Goal: Information Seeking & Learning: Find specific fact

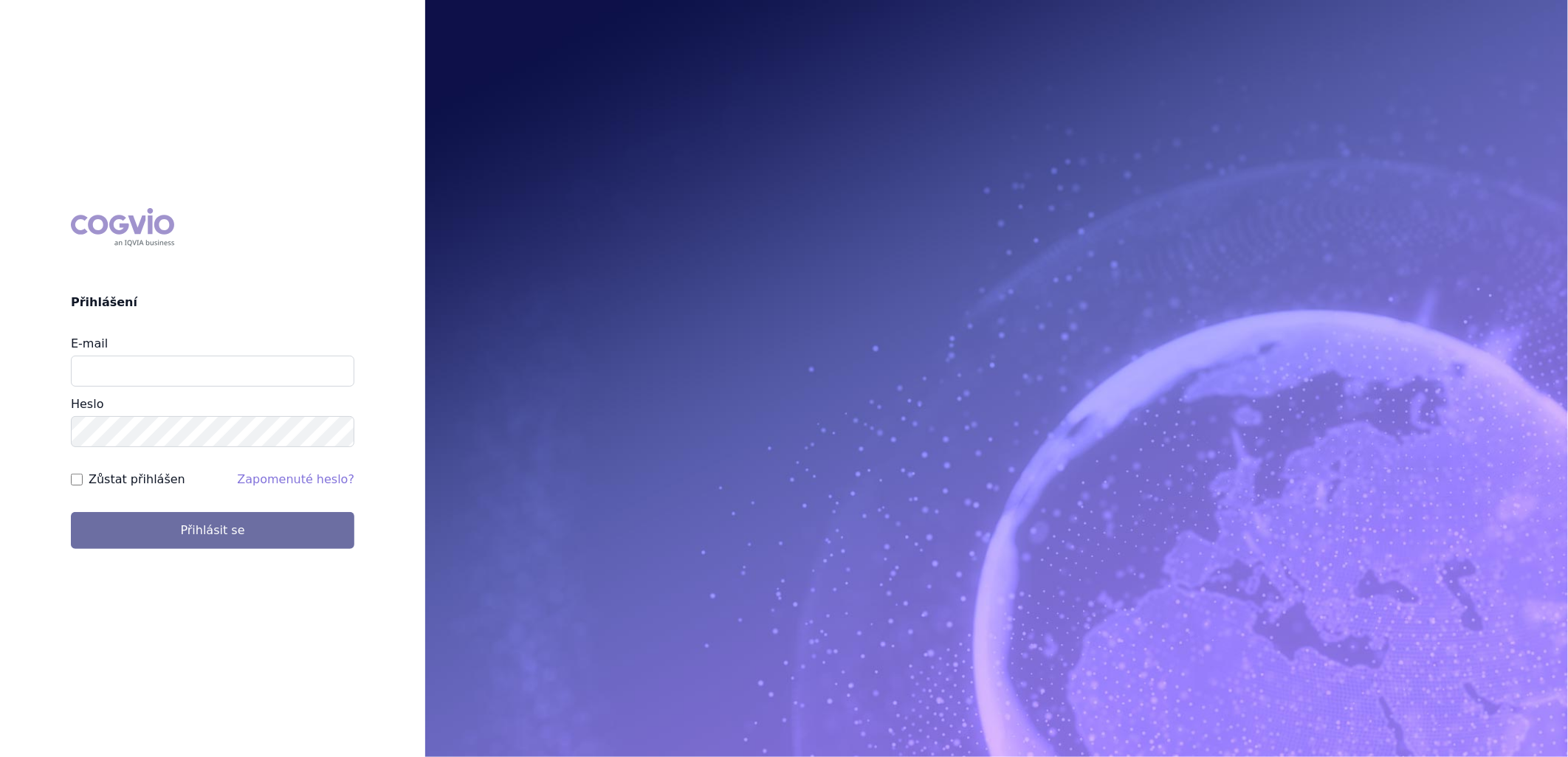
type input "marie.pibylova@szpcr.cz"
click at [85, 478] on div "Zůstat přihlášen" at bounding box center [128, 480] width 114 height 18
click at [68, 481] on div "COGVIO Přihlášení E-mail marie.pibylova@szpcr.cz Heslo Zůstat přihlášen Zapomen…" at bounding box center [212, 378] width 425 height 364
click at [71, 482] on div "COGVIO Přihlášení E-mail marie.pibylova@szpcr.cz Heslo Zůstat přihlášen Zapomen…" at bounding box center [212, 378] width 425 height 364
click at [73, 481] on input "Zůstat přihlášen" at bounding box center [77, 479] width 12 height 12
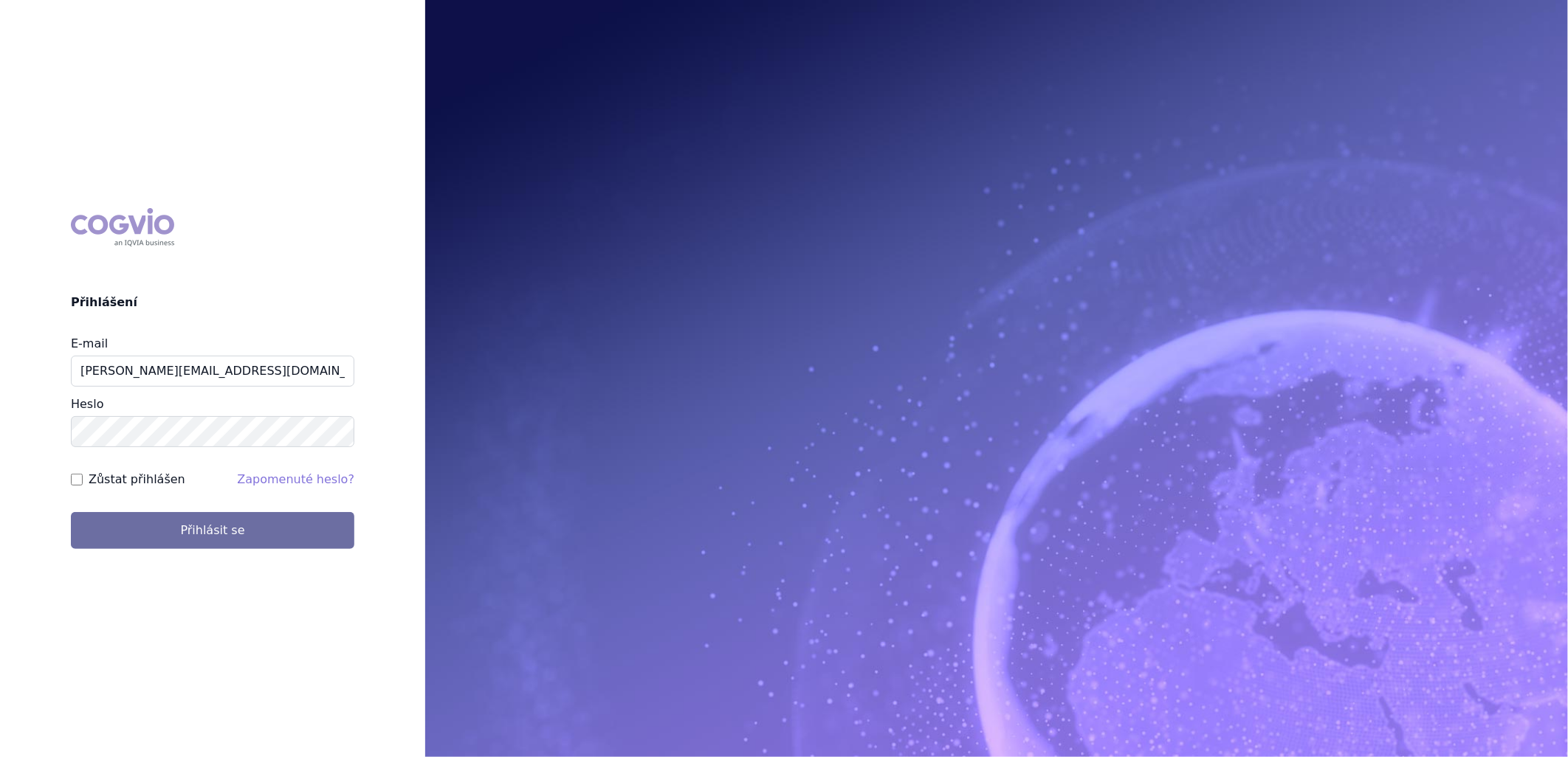
checkbox input "true"
click at [105, 518] on button "Přihlásit se" at bounding box center [212, 530] width 284 height 37
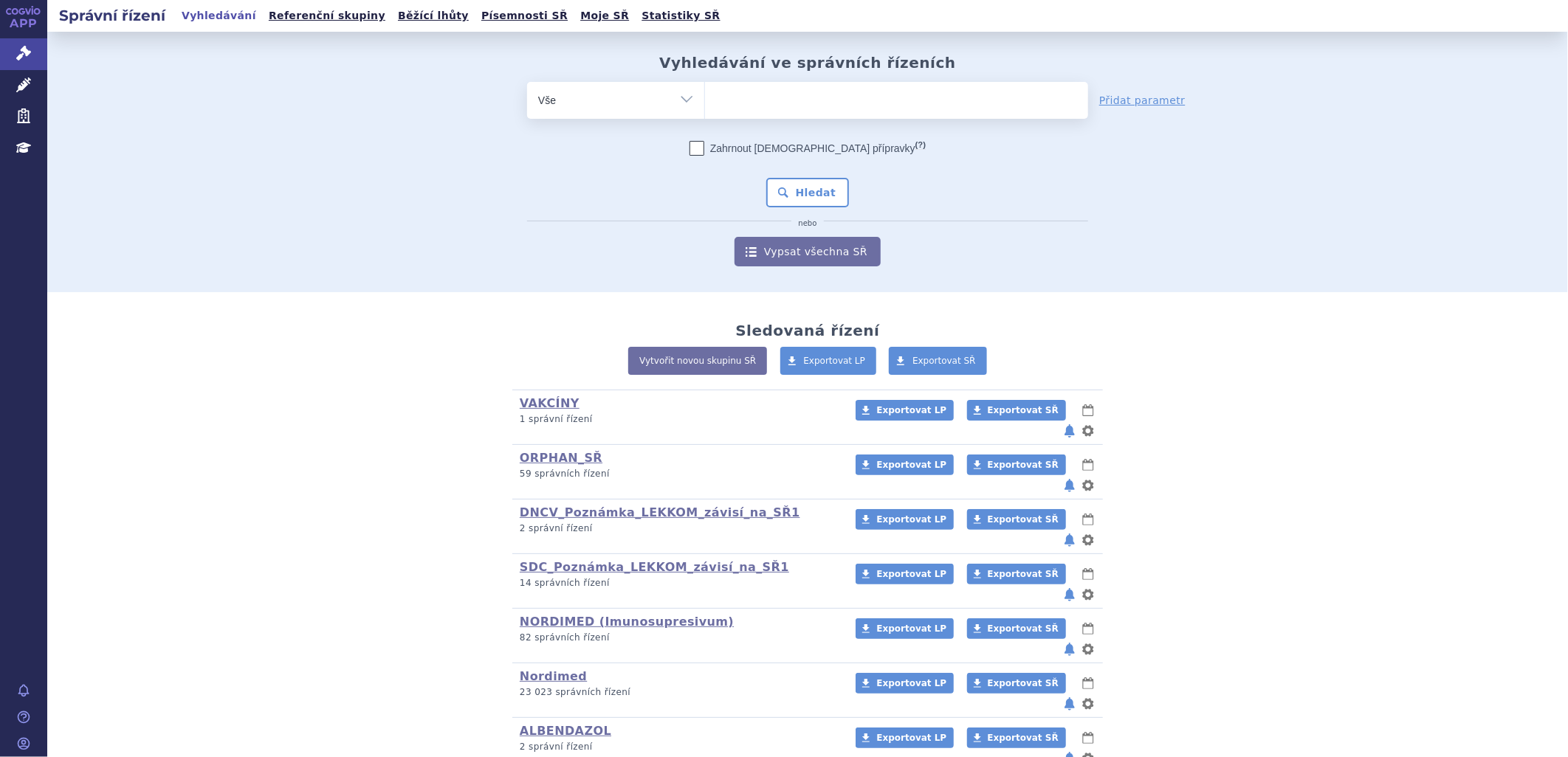
click at [736, 97] on ul at bounding box center [896, 97] width 383 height 31
click at [705, 97] on select at bounding box center [705, 100] width 1 height 37
type input "kal"
type input "kaln"
type input "kalnor"
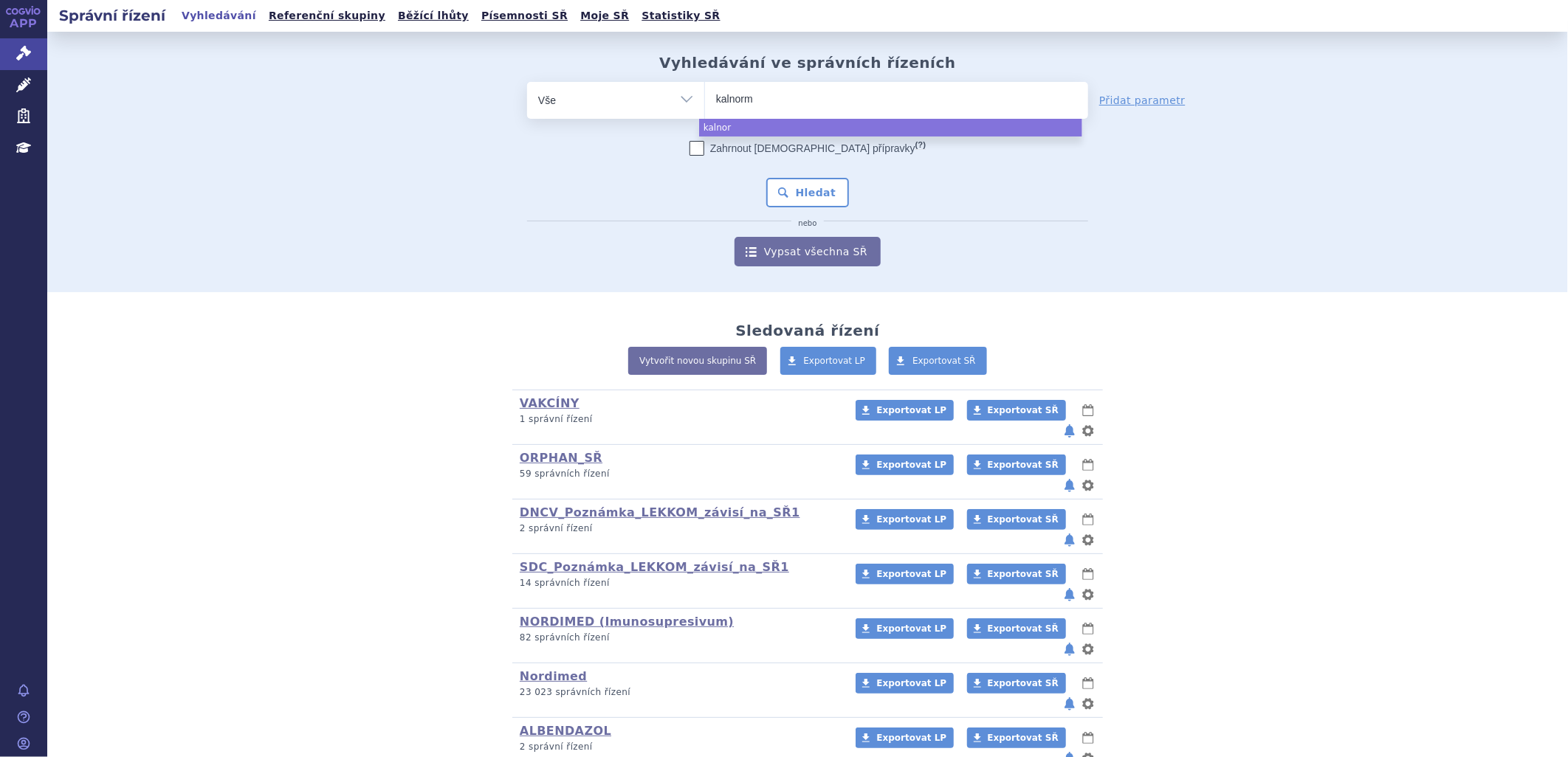
type input "kalnormi"
type input "kalnormin"
select select "kalnormin"
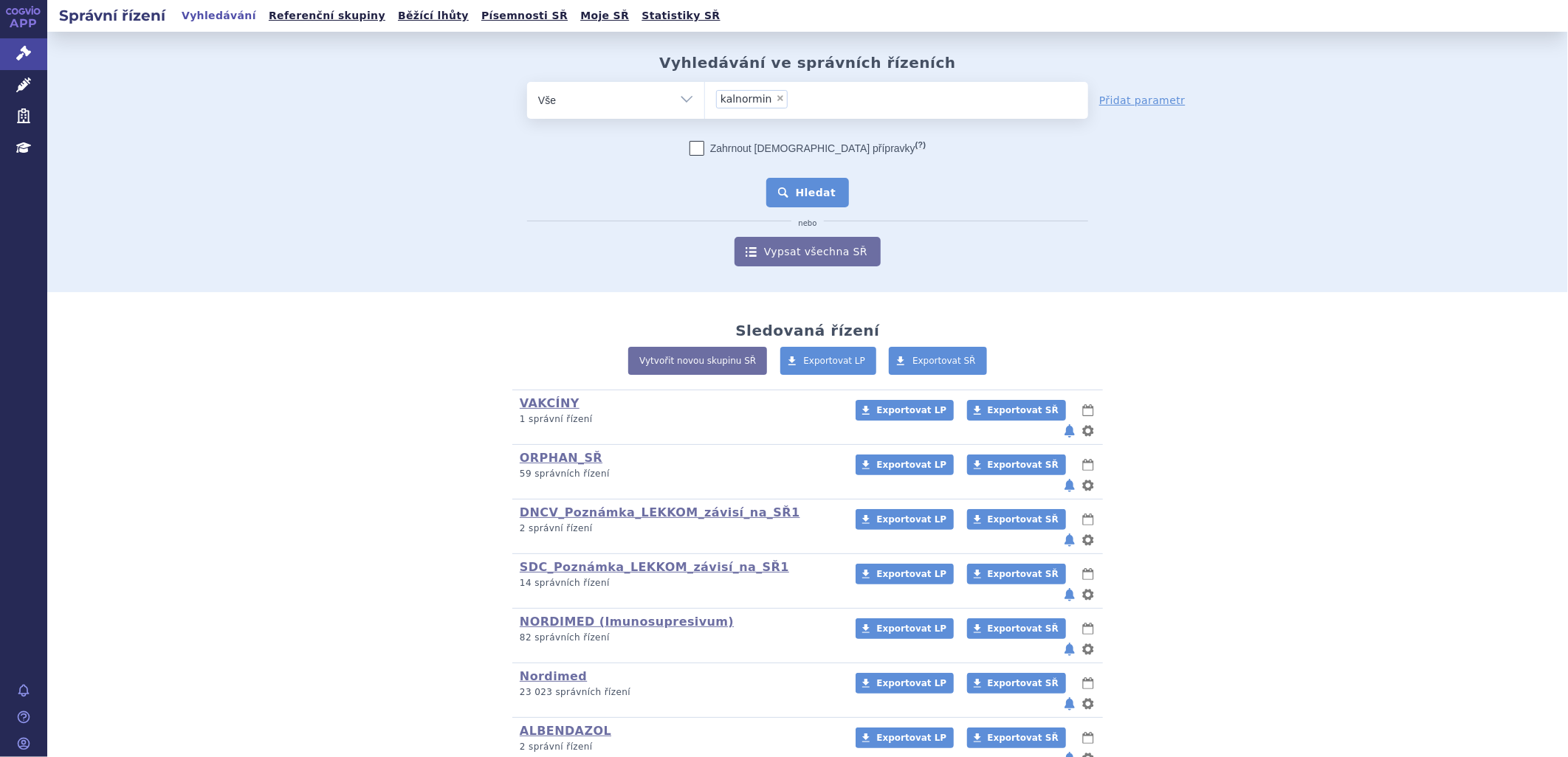
click at [801, 193] on button "Hledat" at bounding box center [808, 192] width 83 height 30
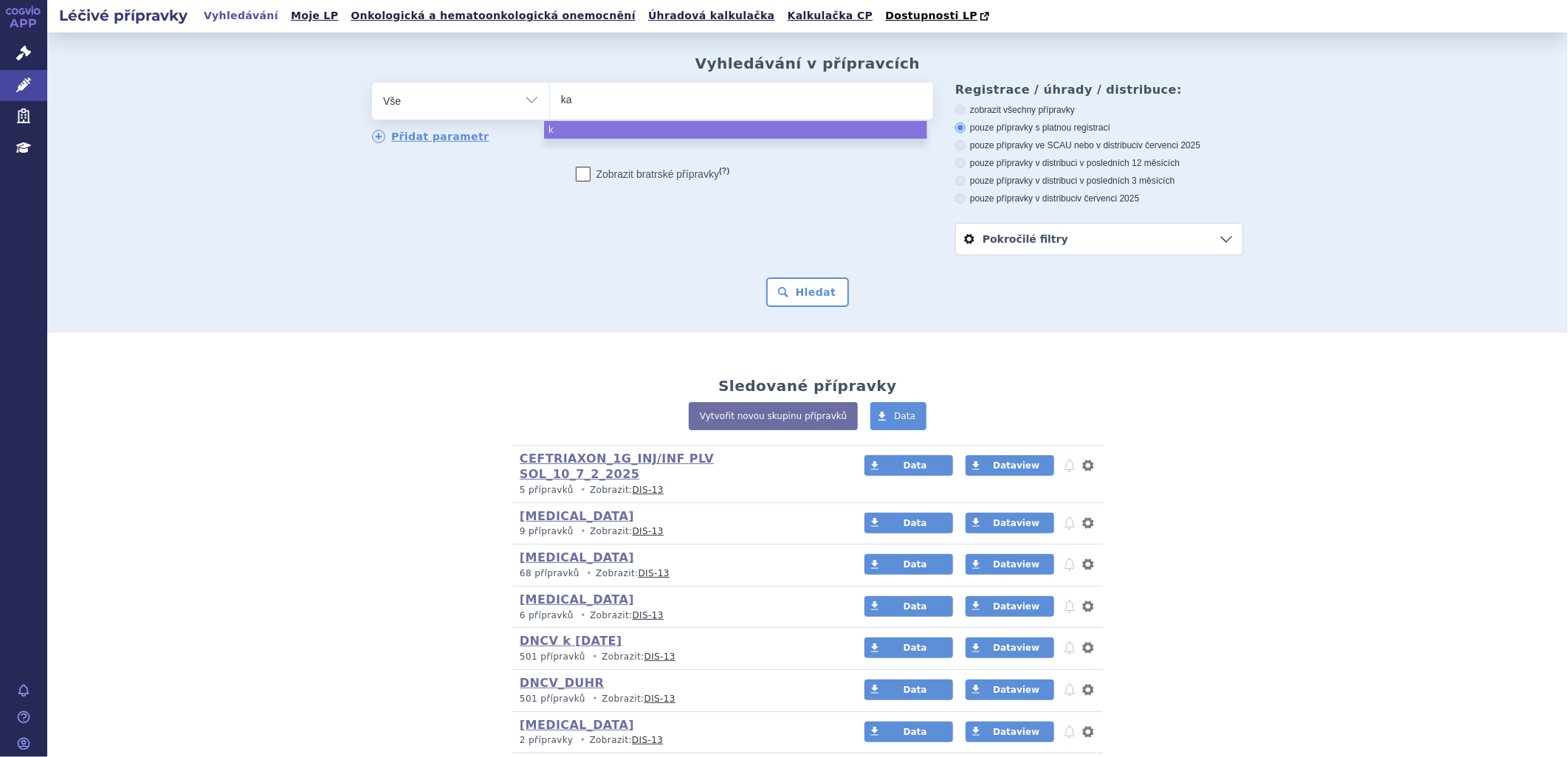
type input "kal"
type input "kaln"
type input "kalno"
type input "kalnorm"
type input "kalnormin"
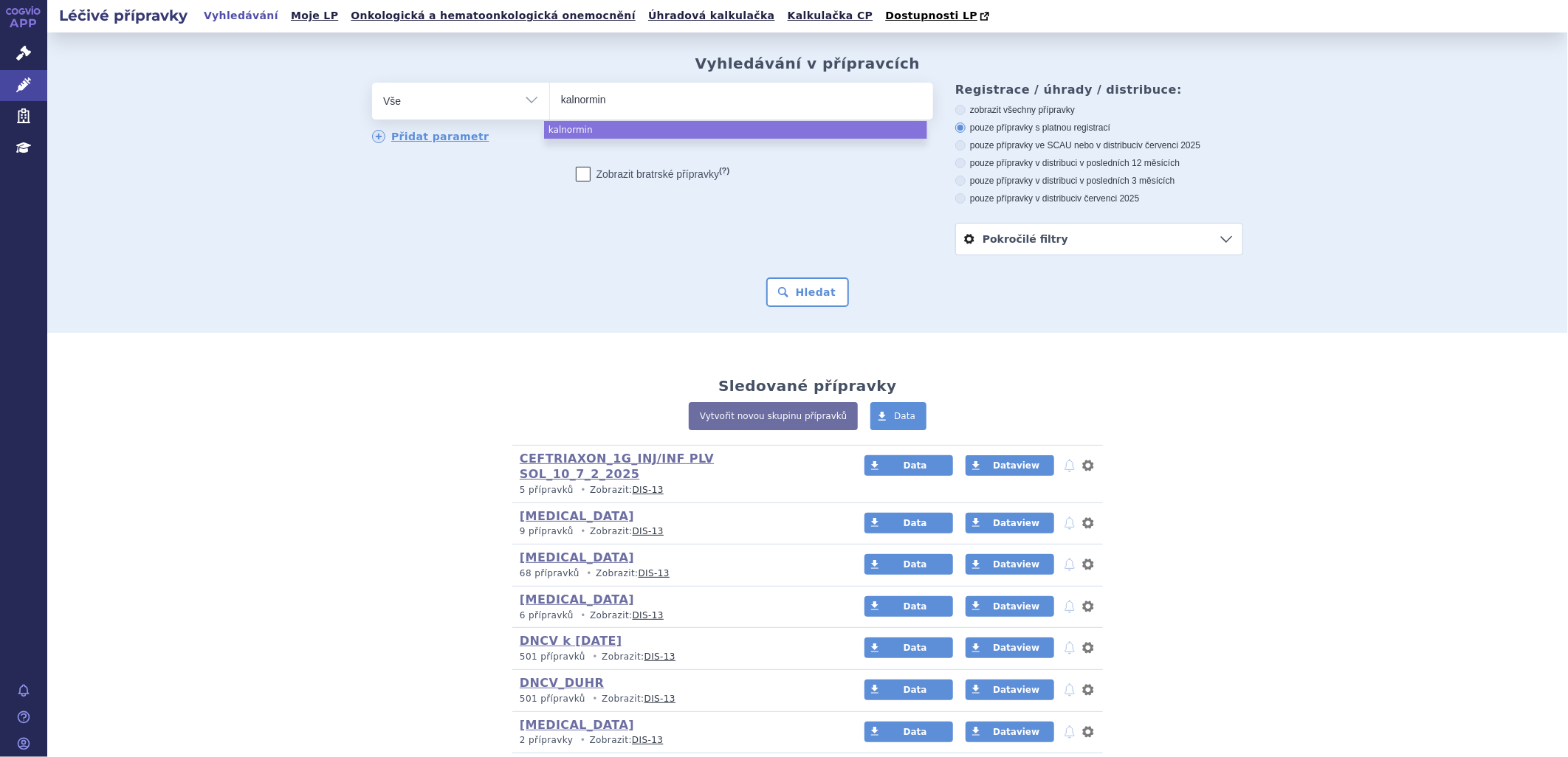
select select "kalnormin"
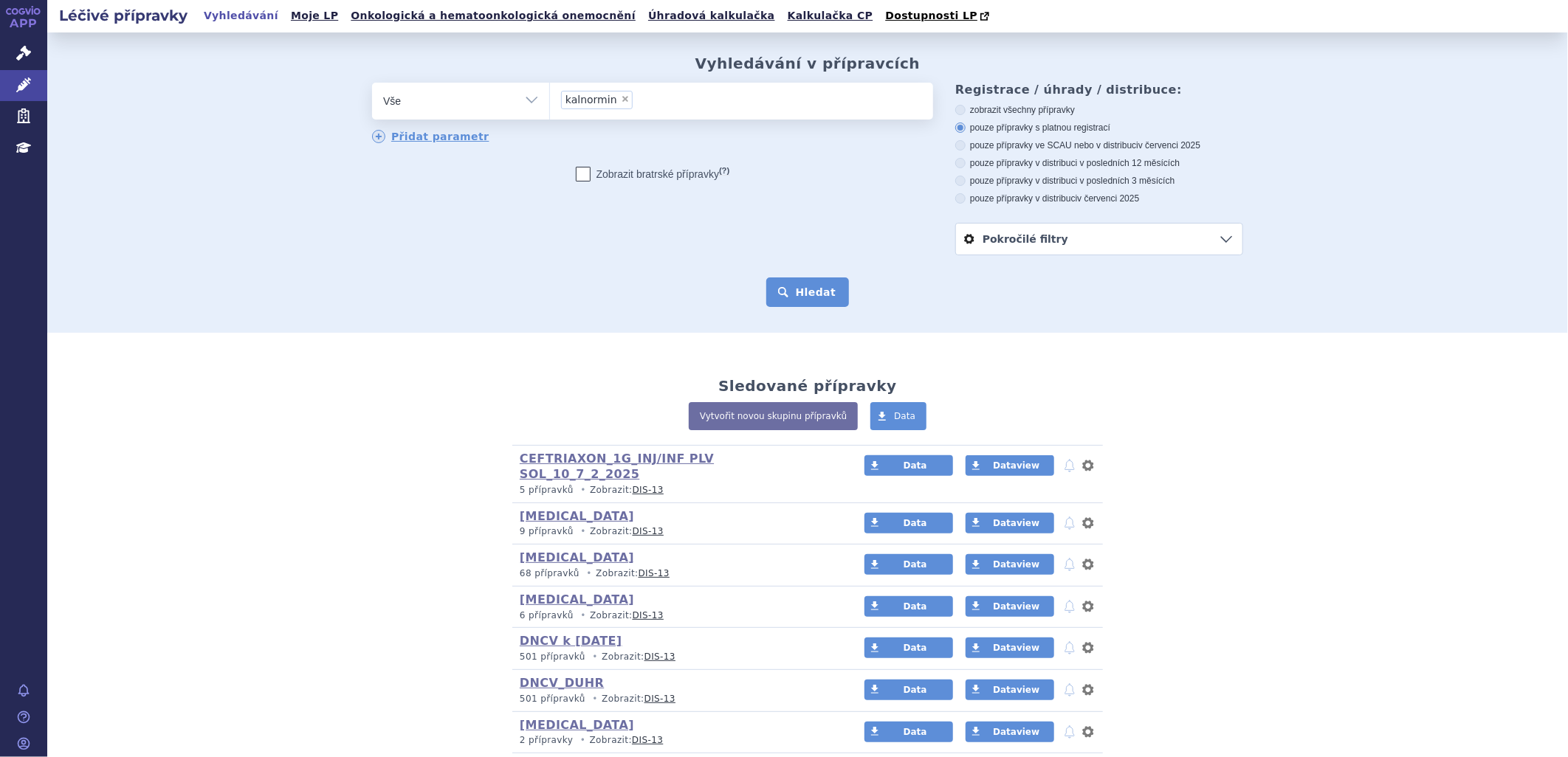
drag, startPoint x: 805, startPoint y: 299, endPoint x: 824, endPoint y: 296, distance: 19.2
click at [808, 305] on button "Hledat" at bounding box center [808, 291] width 83 height 30
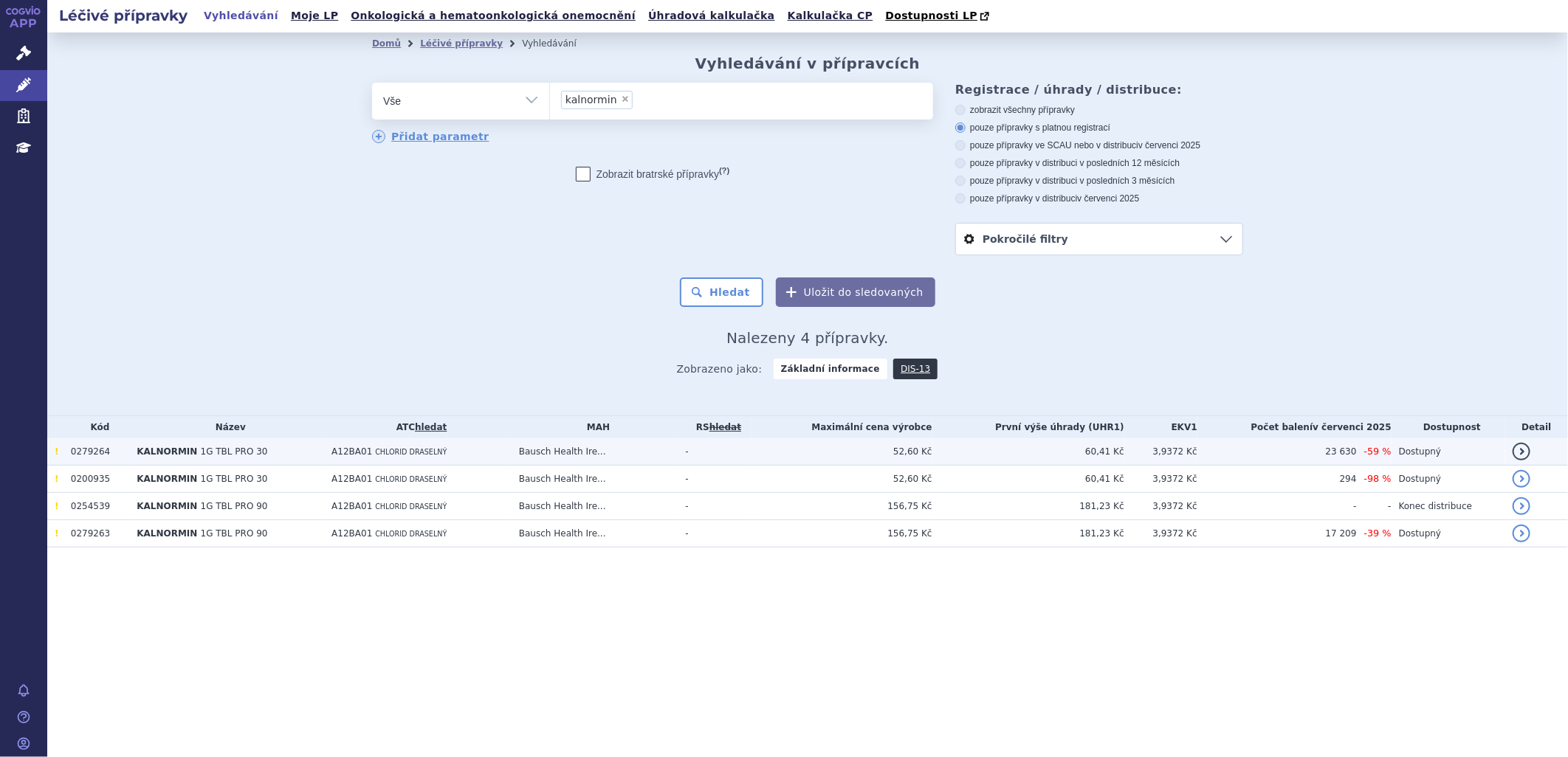
click at [374, 458] on td "A12BA01 CHLORID DRASELNÝ" at bounding box center [418, 452] width 188 height 27
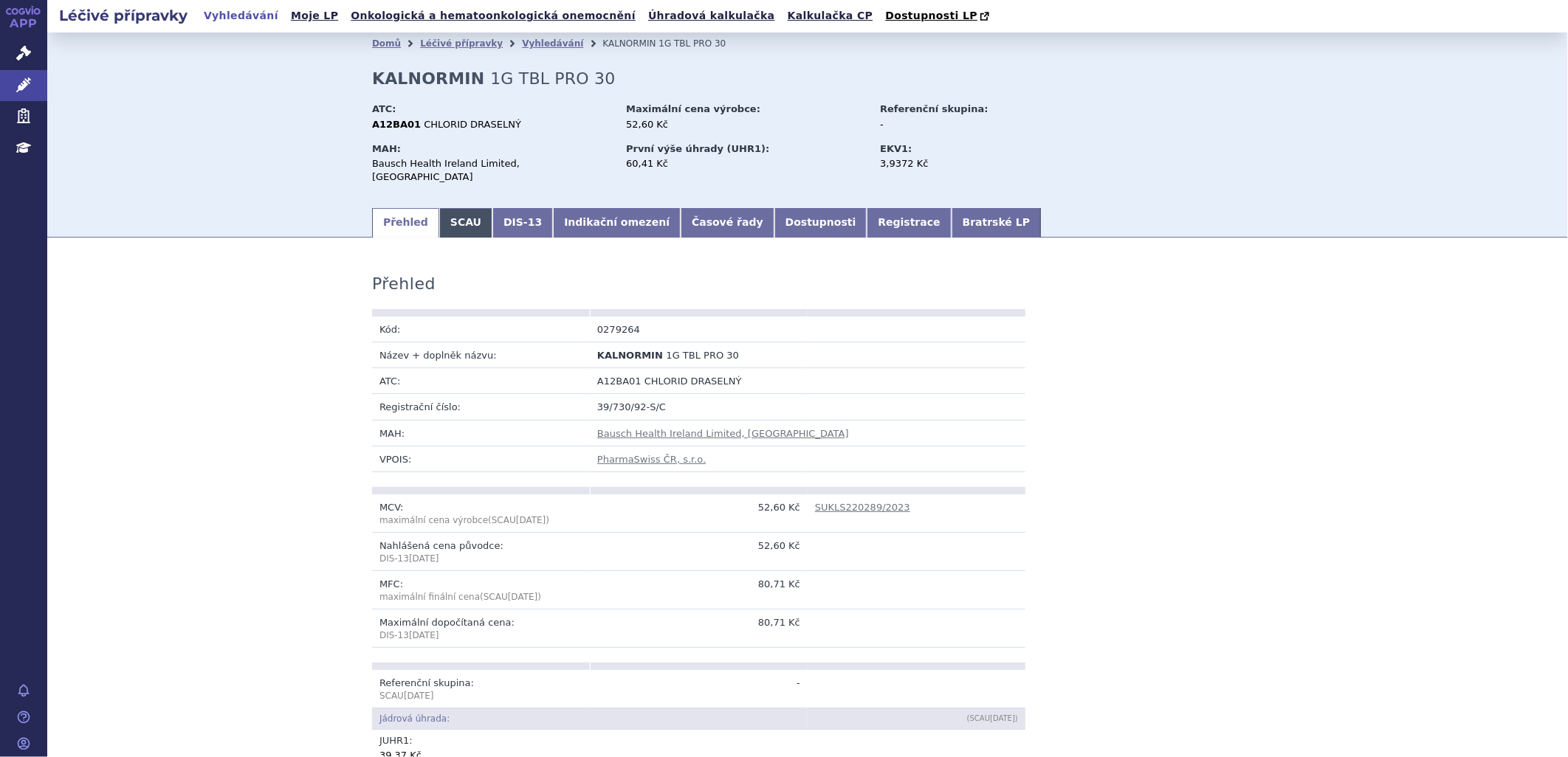
click at [453, 215] on link "SCAU" at bounding box center [466, 223] width 54 height 30
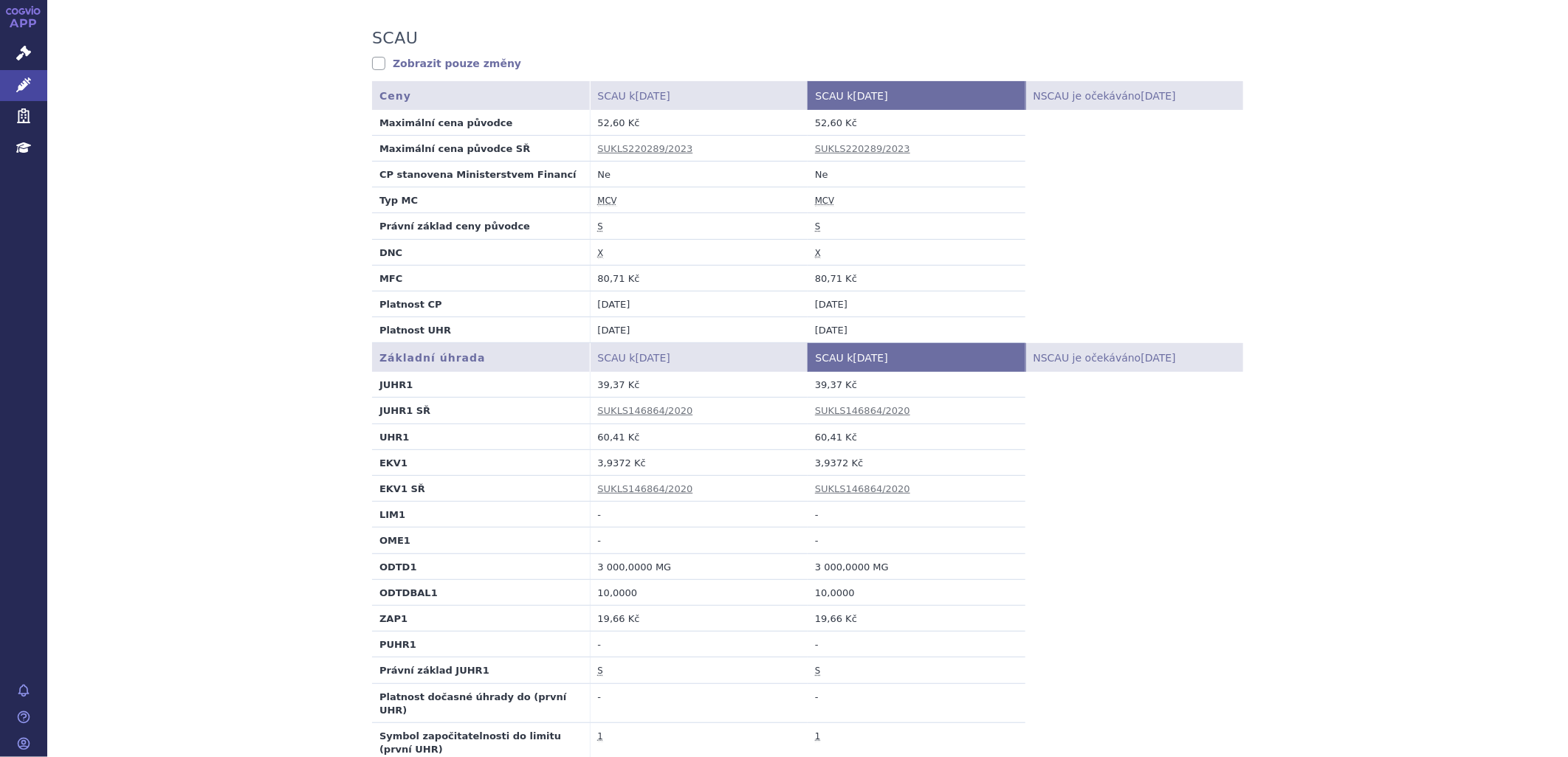
scroll to position [327, 0]
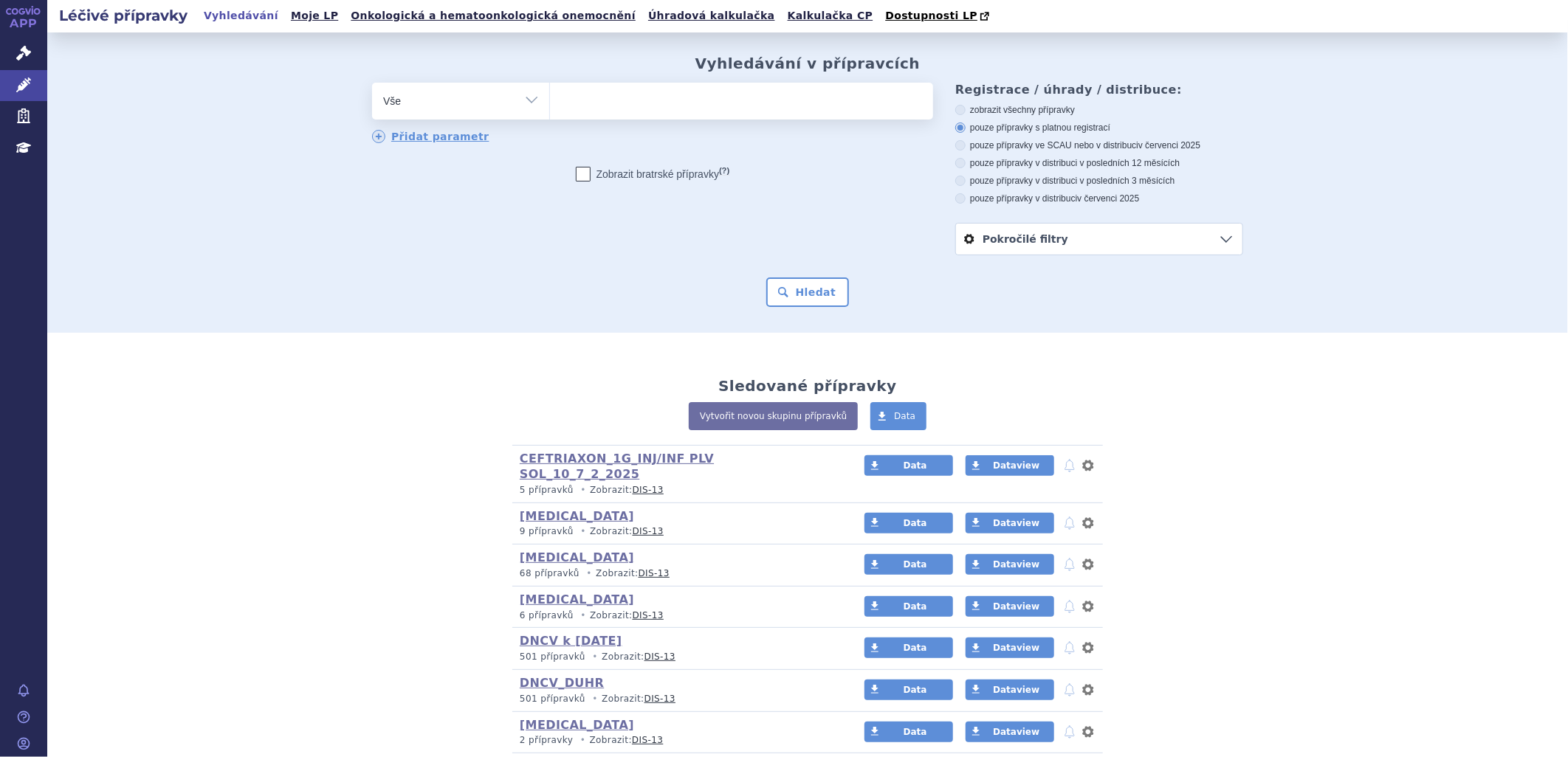
click at [596, 99] on ul at bounding box center [741, 97] width 383 height 31
click at [550, 99] on select at bounding box center [549, 101] width 1 height 37
click at [240, 17] on link "Vyhledávání" at bounding box center [240, 15] width 83 height 20
